Goal: Task Accomplishment & Management: Use online tool/utility

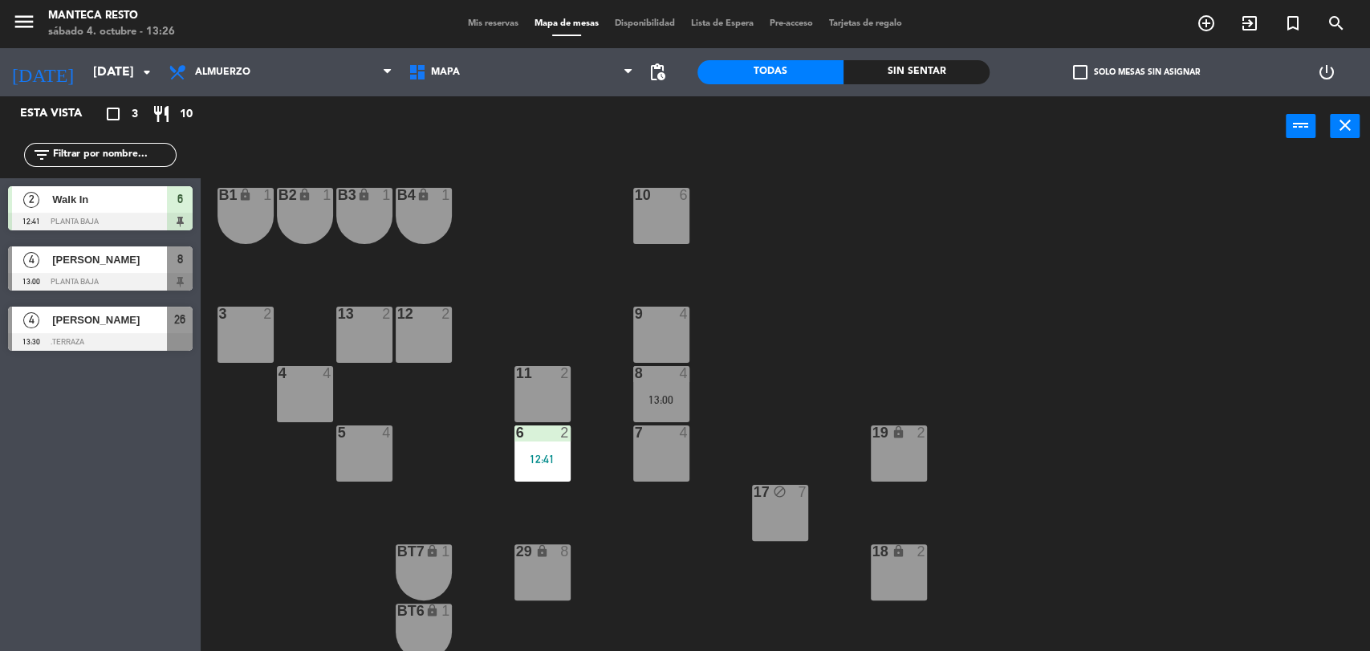
click at [520, 22] on span "Mis reservas" at bounding box center [493, 23] width 67 height 9
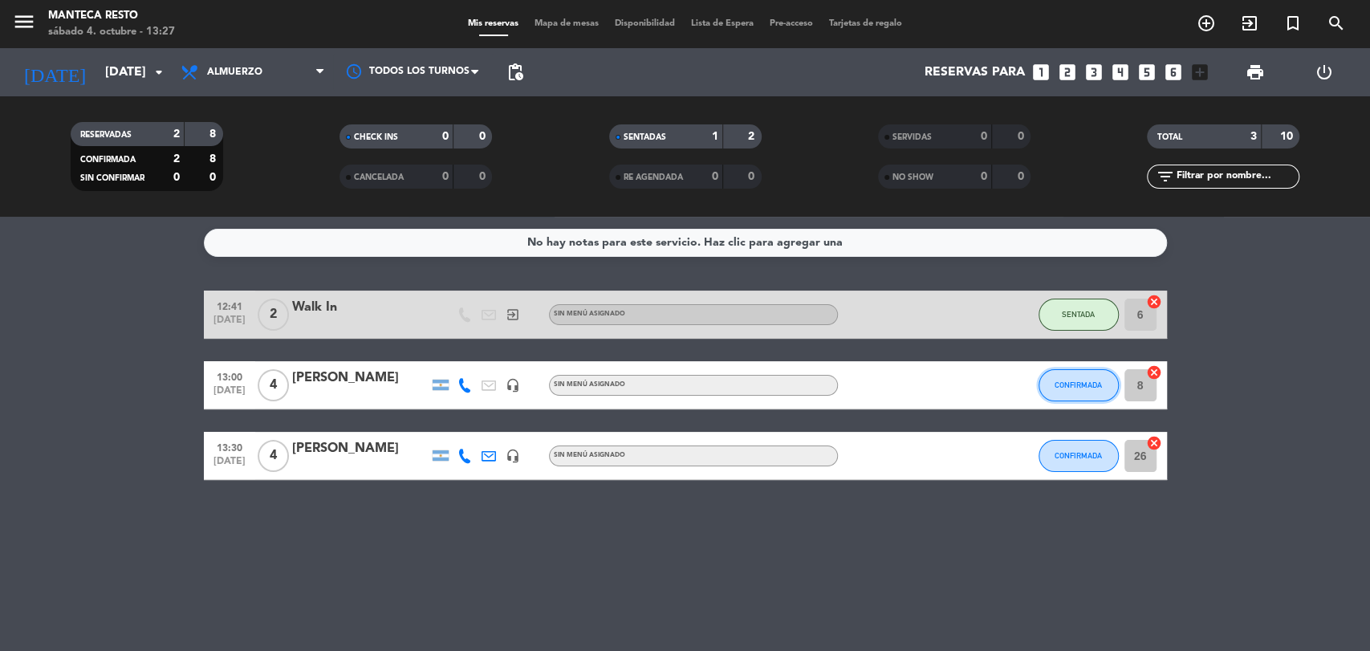
click at [1082, 370] on button "CONFIRMADA" at bounding box center [1079, 385] width 80 height 32
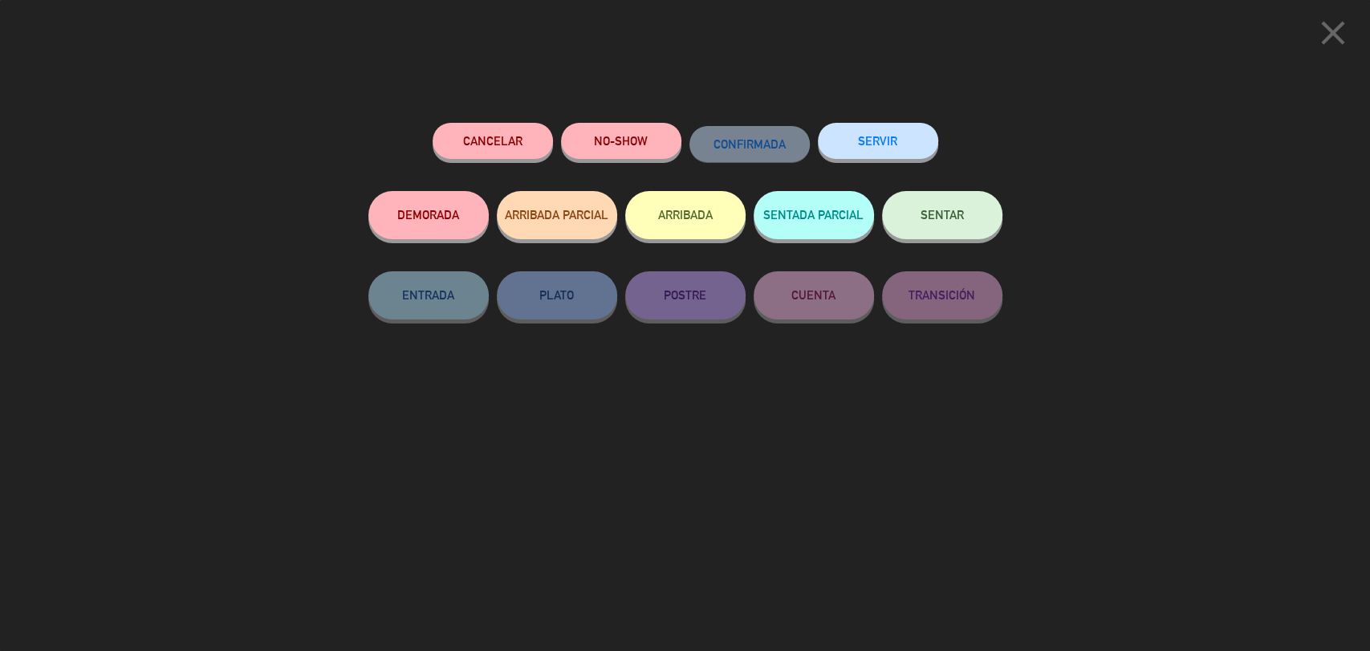
click at [966, 225] on button "SENTAR" at bounding box center [942, 215] width 120 height 48
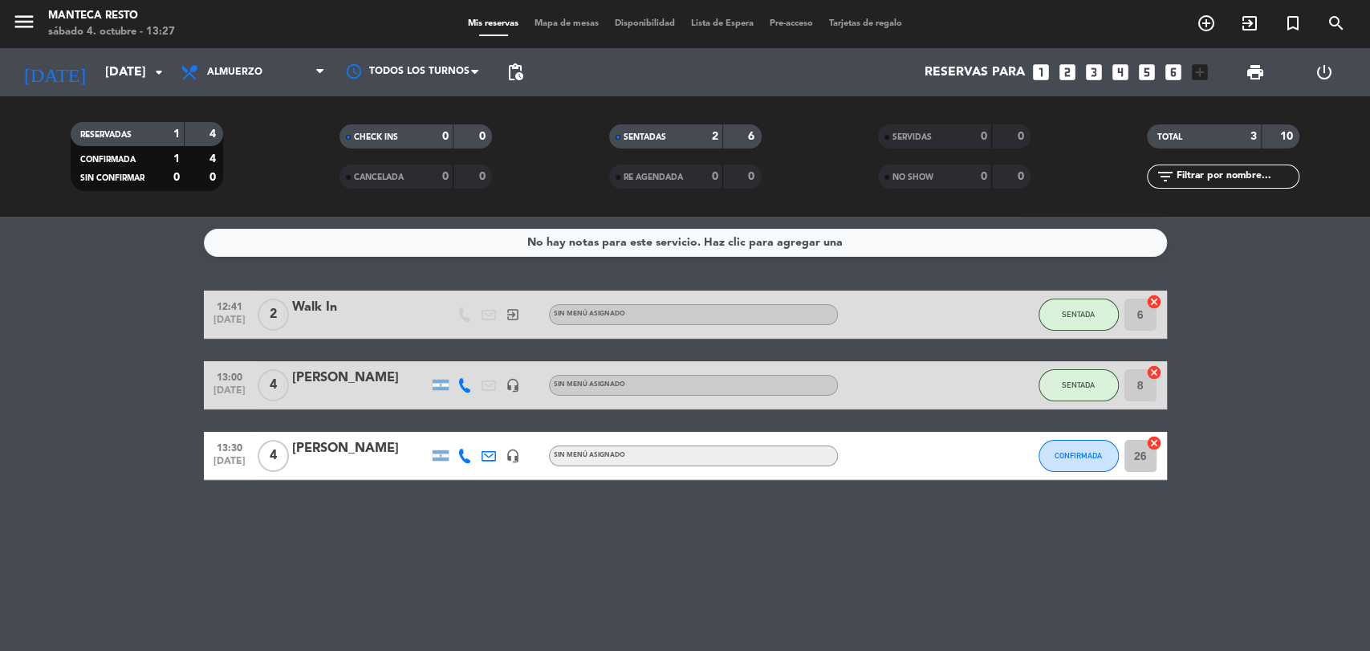
click at [552, 15] on div "menu Manteca Resto [DATE] 4. octubre - 13:27 Mis reservas Mapa de mesas Disponi…" at bounding box center [685, 24] width 1370 height 48
click at [581, 22] on span "Mapa de mesas" at bounding box center [567, 23] width 80 height 9
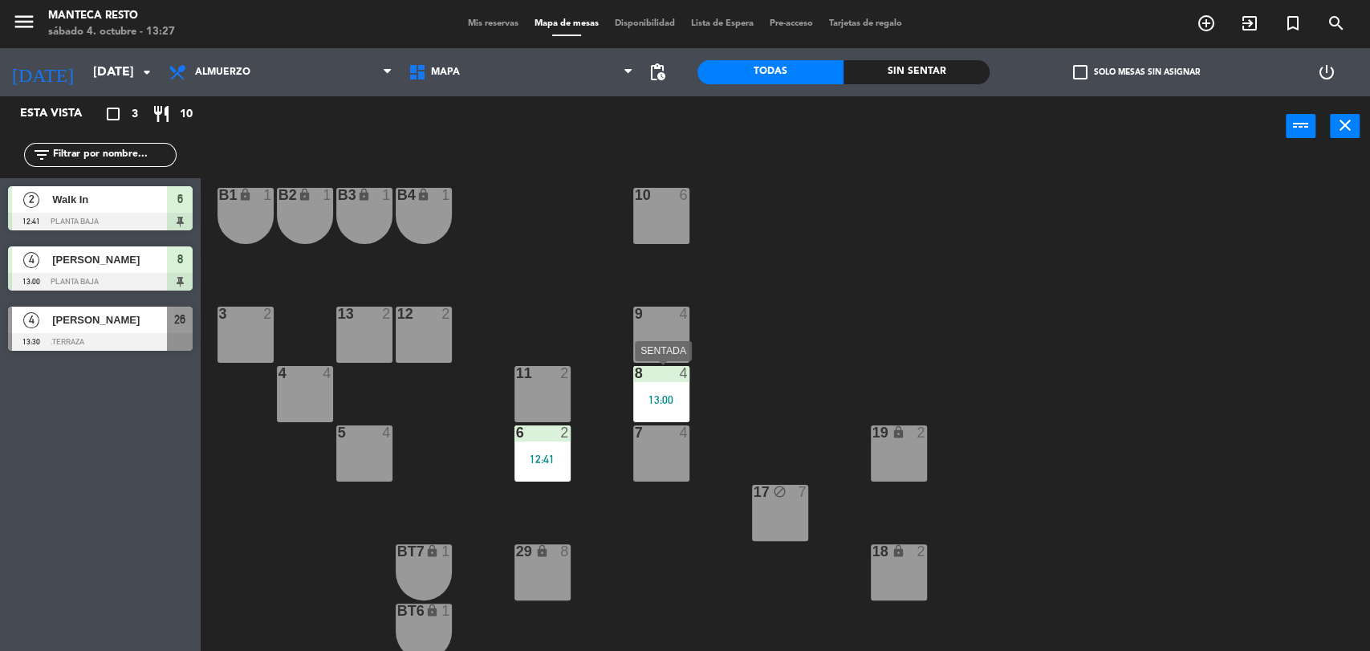
click at [641, 382] on div "8 4 13:00" at bounding box center [661, 394] width 56 height 56
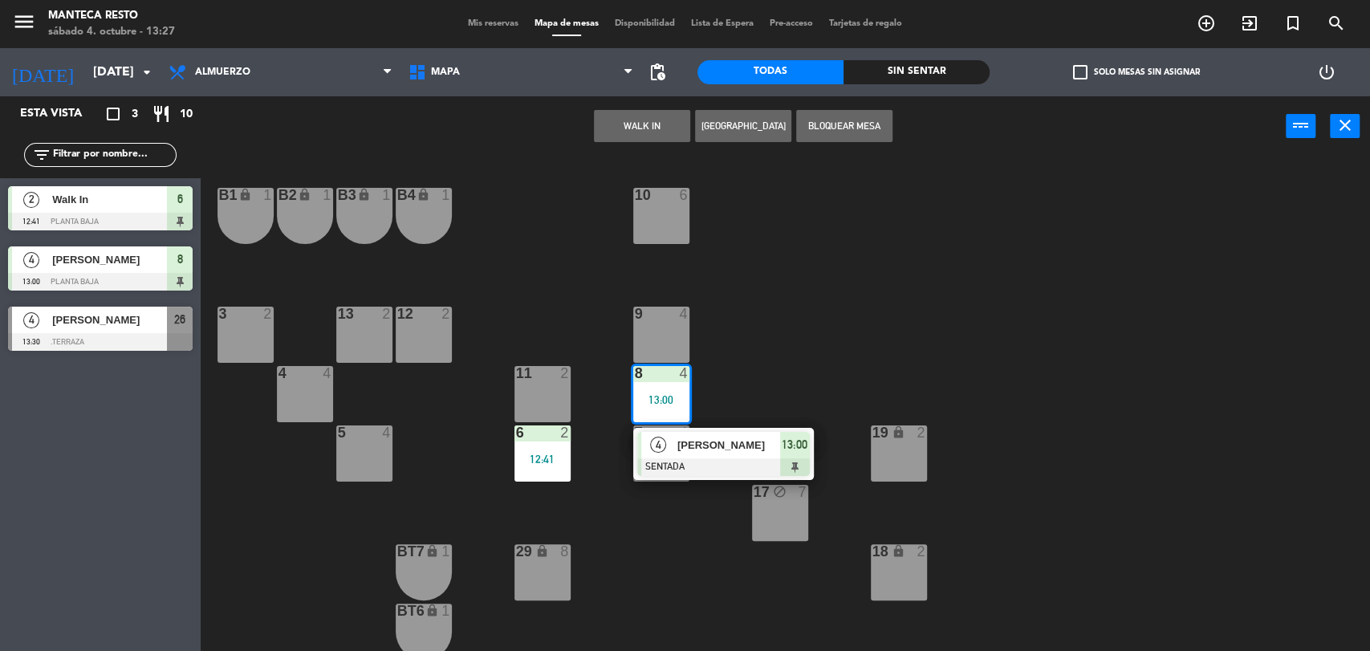
click at [674, 451] on div "4" at bounding box center [658, 445] width 35 height 26
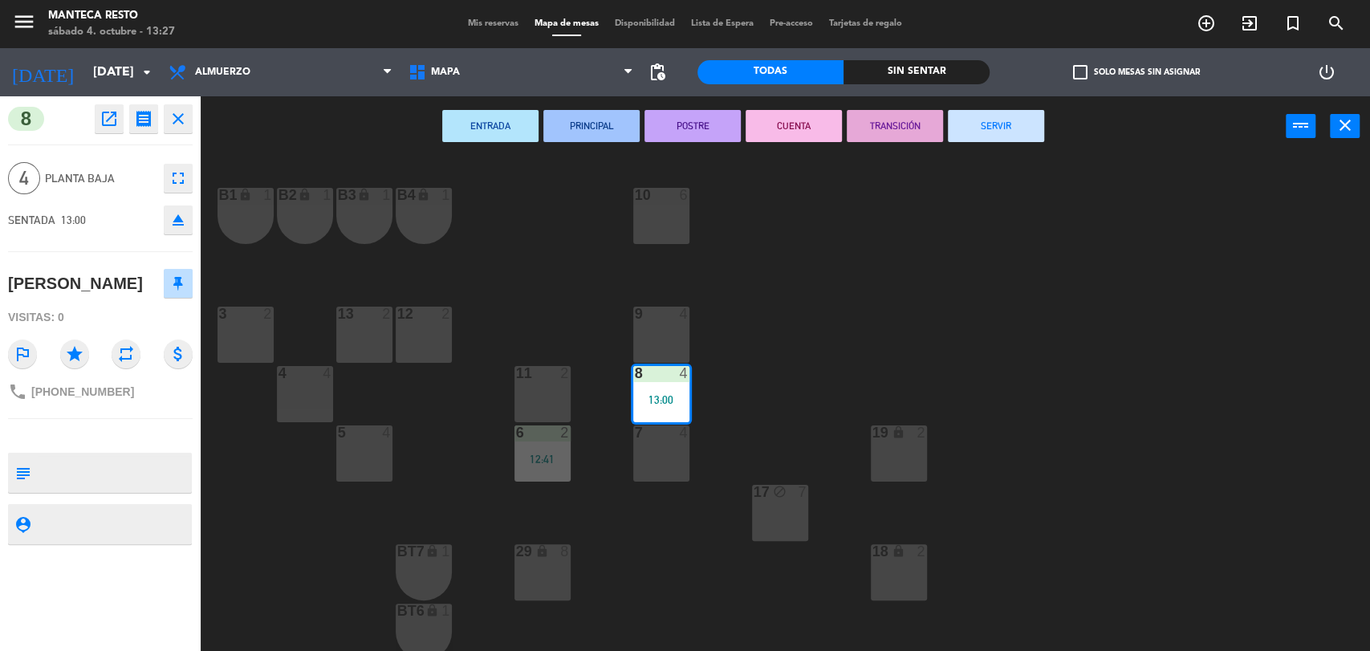
drag, startPoint x: 309, startPoint y: 405, endPoint x: 310, endPoint y: 395, distance: 10.5
click at [309, 403] on div "4 4" at bounding box center [305, 394] width 56 height 56
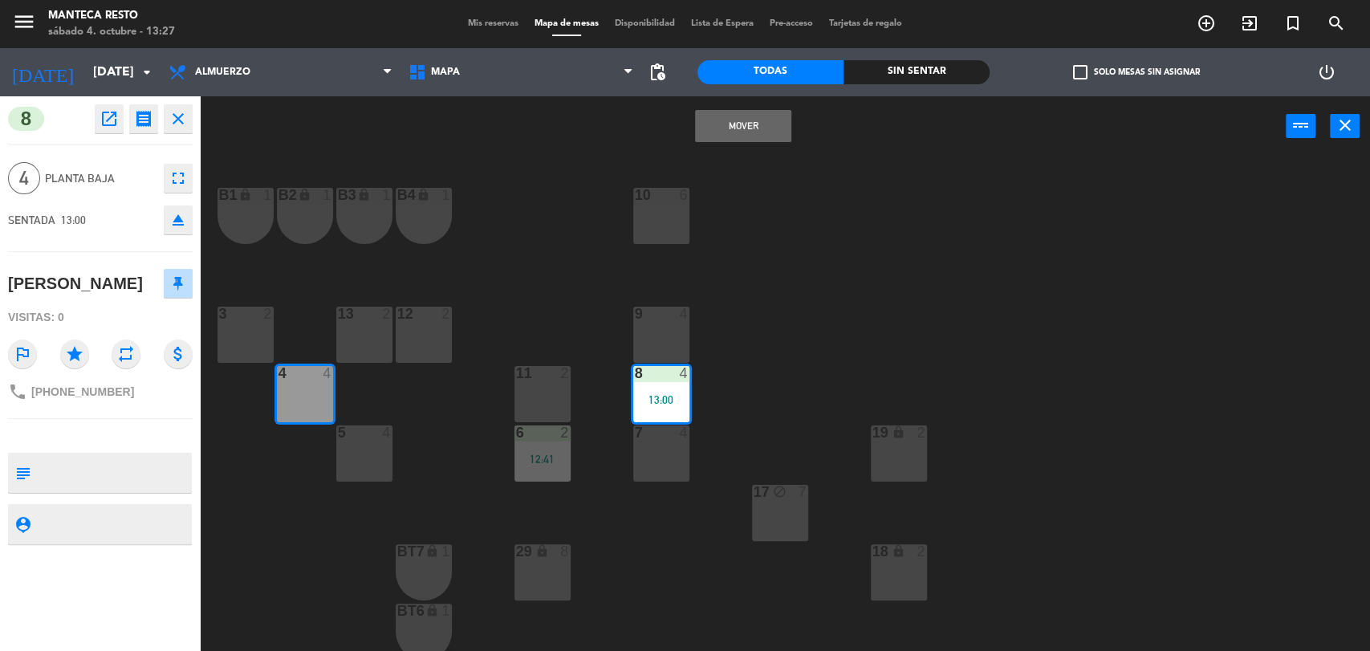
drag, startPoint x: 751, startPoint y: 111, endPoint x: 738, endPoint y: 120, distance: 16.1
click at [749, 112] on button "Mover" at bounding box center [743, 126] width 96 height 32
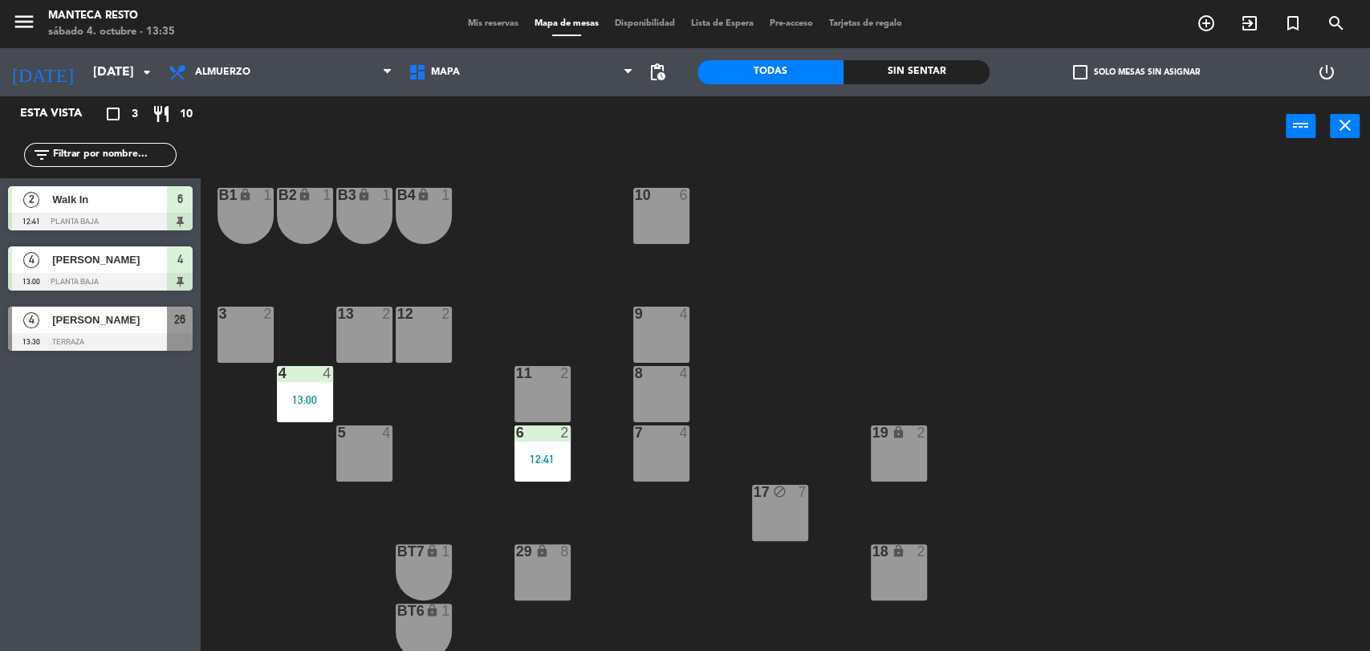
click at [475, 19] on span "Mis reservas" at bounding box center [493, 23] width 67 height 9
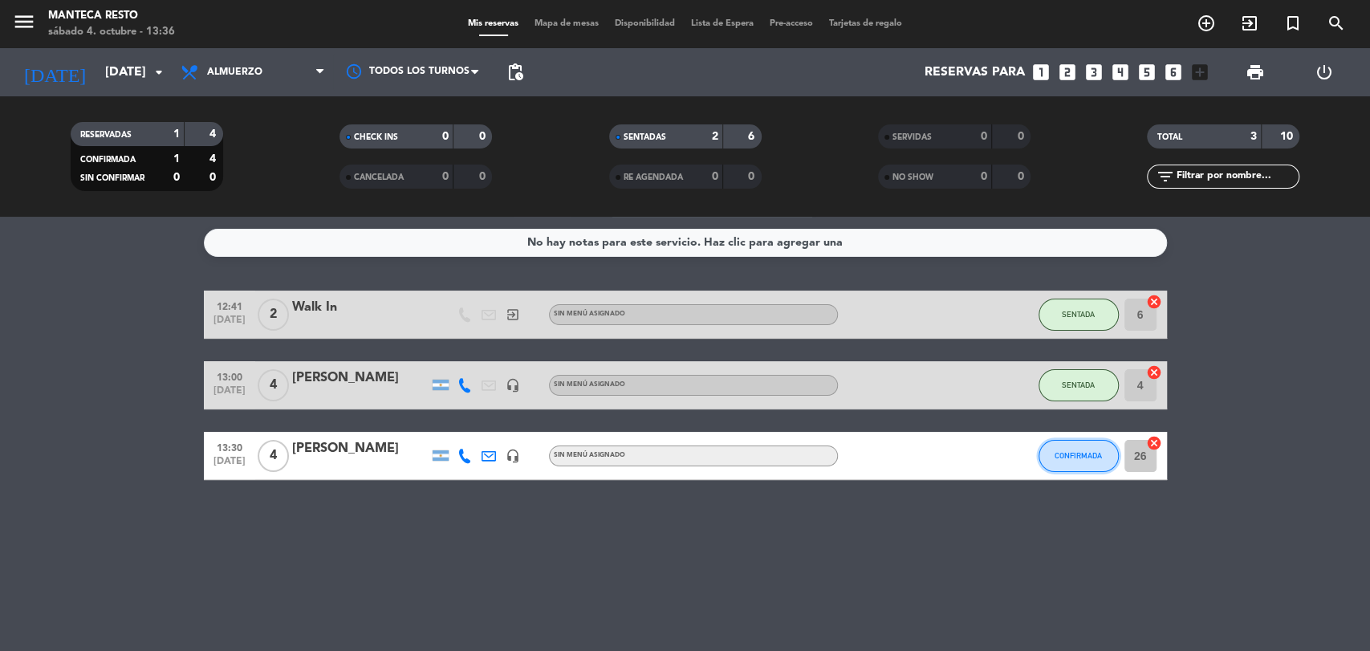
click at [1092, 466] on button "CONFIRMADA" at bounding box center [1079, 456] width 80 height 32
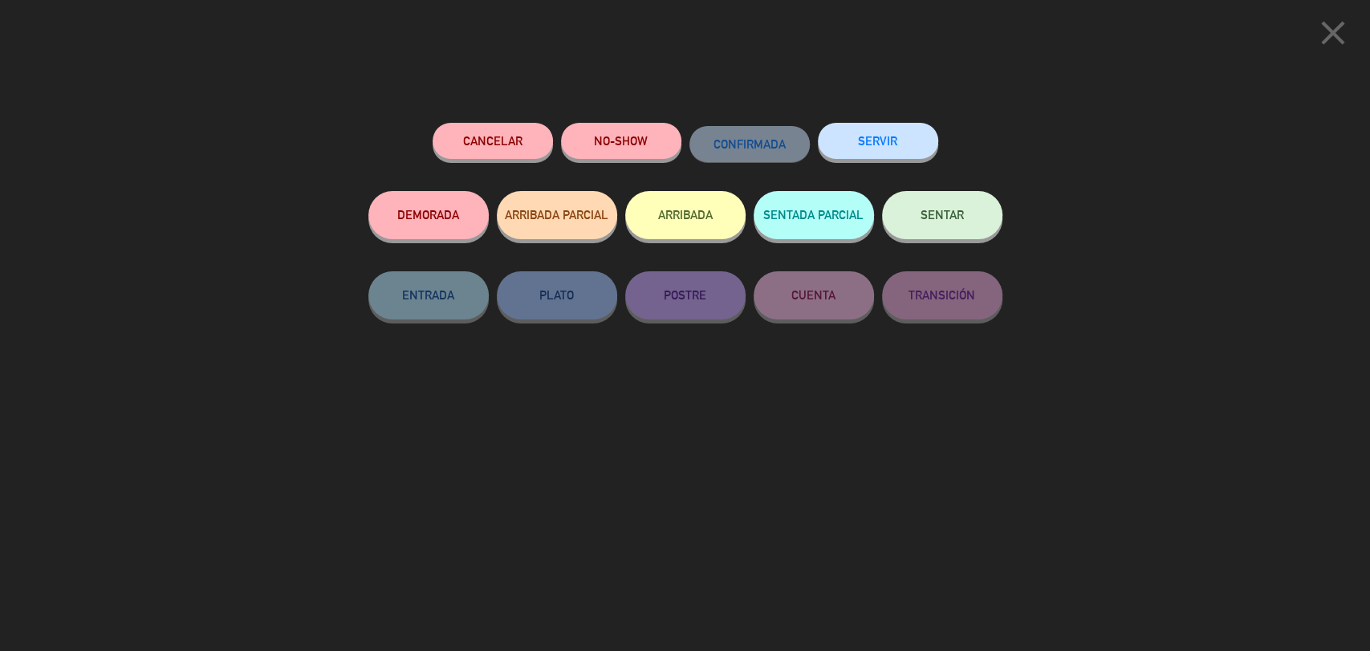
click at [1357, 22] on button "close" at bounding box center [1333, 35] width 50 height 47
